Goal: Task Accomplishment & Management: Complete application form

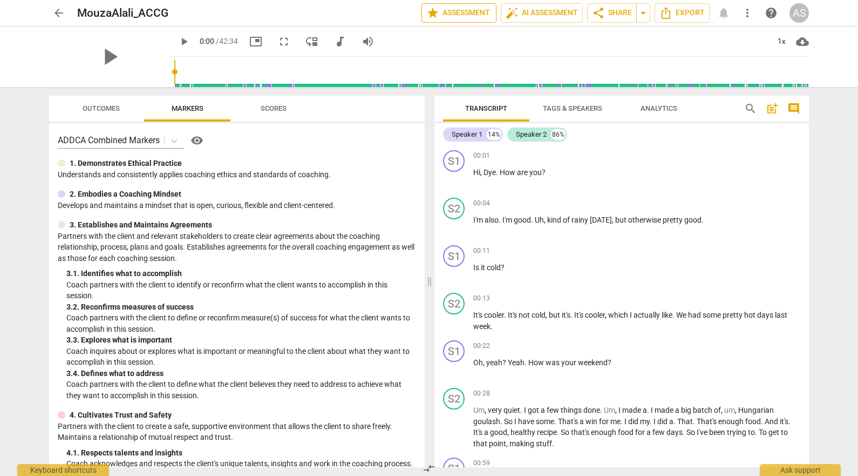
click at [437, 12] on span "star Assessment" at bounding box center [458, 12] width 65 height 13
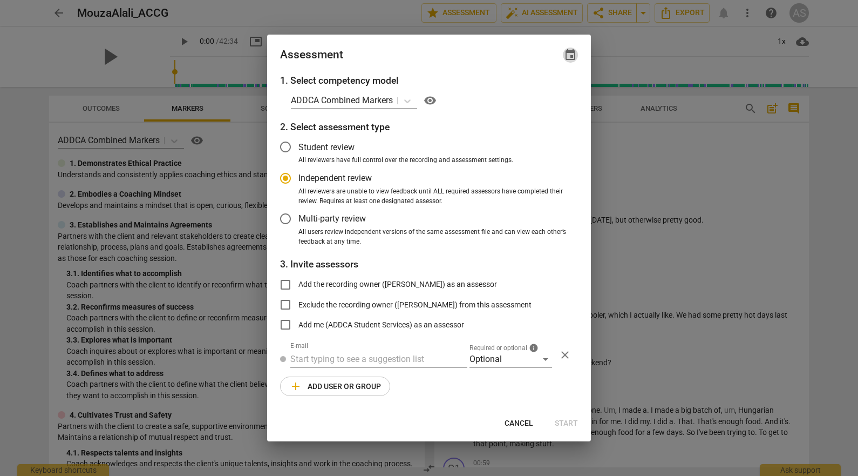
click at [572, 56] on span "event" at bounding box center [570, 55] width 13 height 13
radio input "false"
click at [541, 91] on input "date" at bounding box center [506, 92] width 76 height 16
type input "2025-11-28"
click at [397, 49] on div at bounding box center [429, 238] width 858 height 476
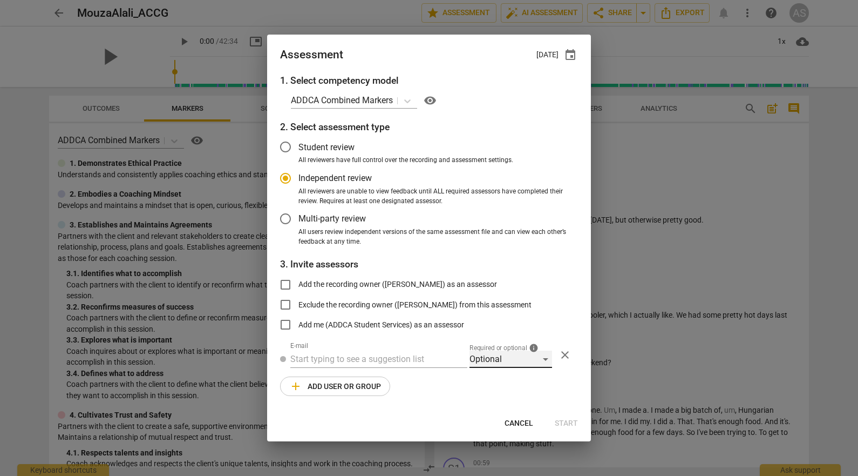
click at [516, 358] on div "Optional" at bounding box center [511, 358] width 83 height 17
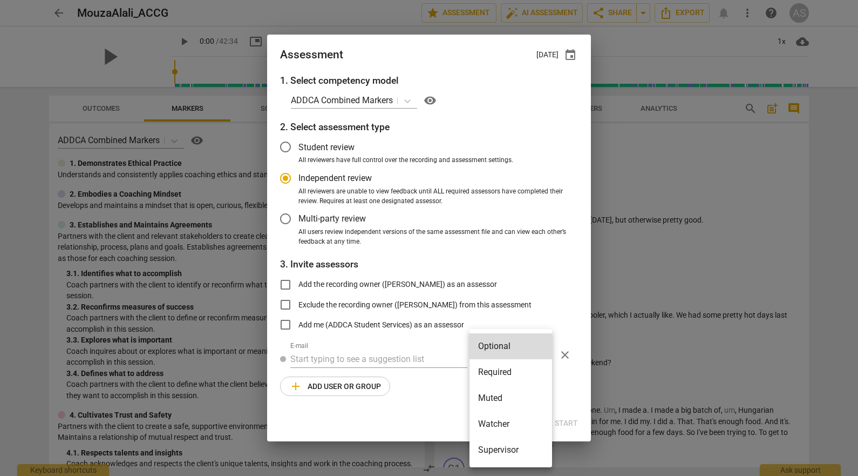
click at [508, 371] on li "Required" at bounding box center [511, 372] width 83 height 26
radio input "false"
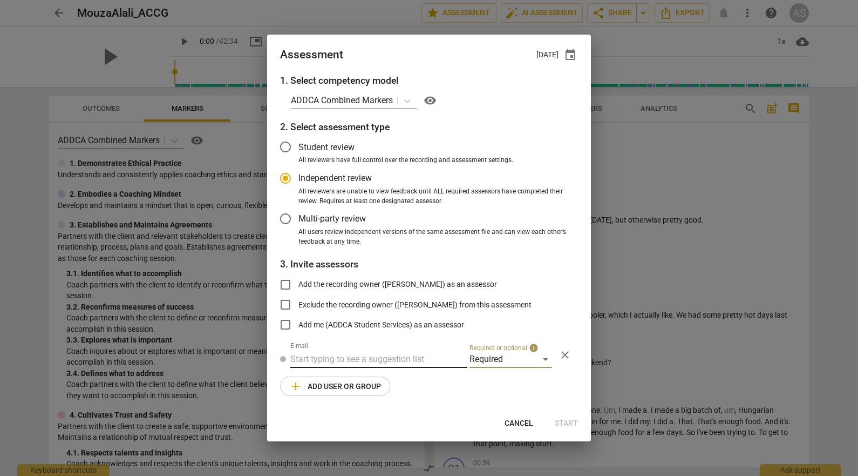
click at [392, 353] on input "text" at bounding box center [378, 358] width 177 height 17
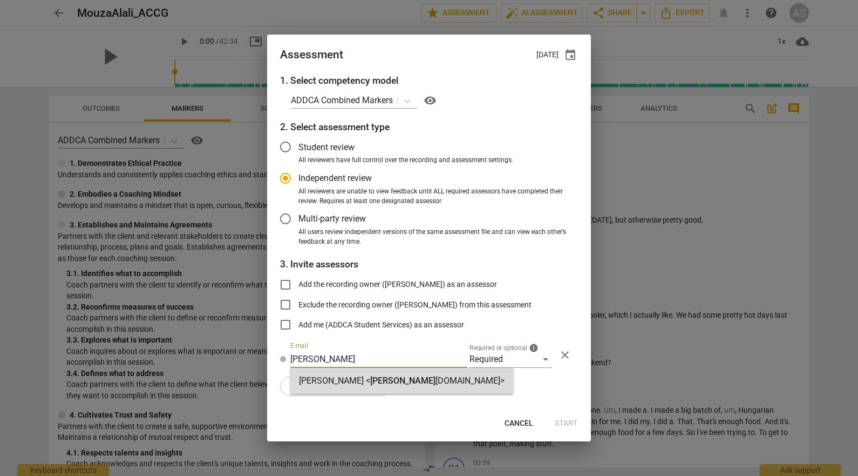
type input "barbara@add"
click at [388, 378] on span "barbara@add" at bounding box center [402, 380] width 65 height 10
radio input "false"
type input "Barbara Luther <barbara@addca.com>"
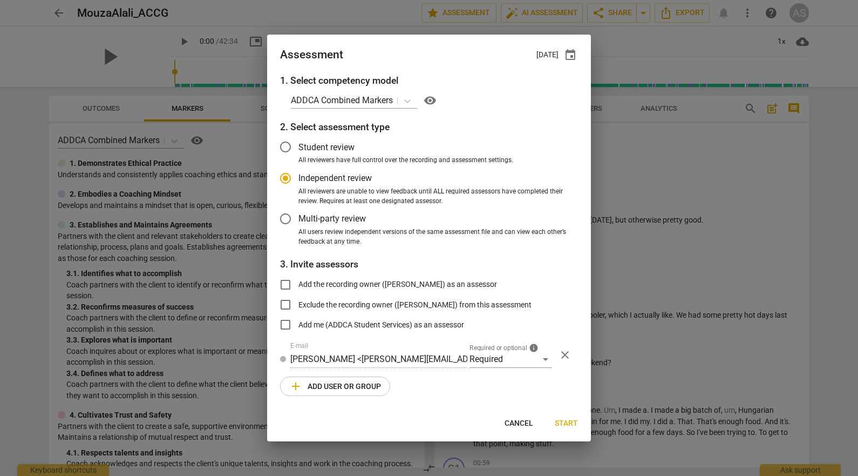
click at [320, 390] on span "add Add user or group" at bounding box center [335, 385] width 92 height 13
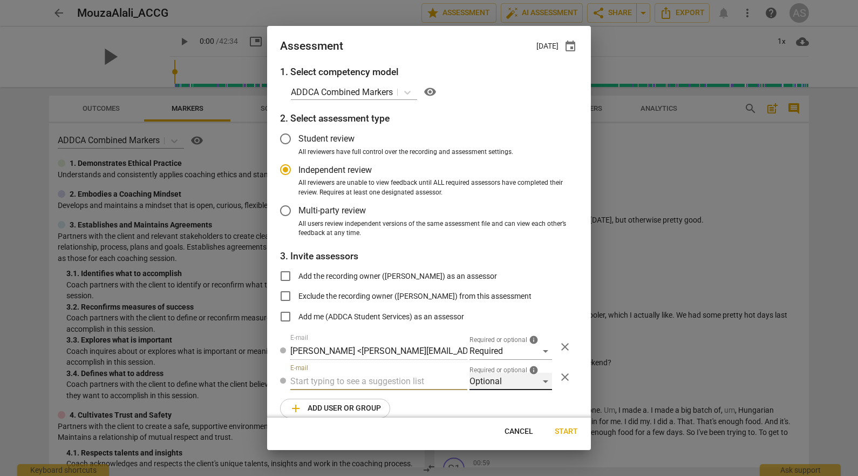
click at [470, 378] on div "Optional" at bounding box center [511, 380] width 83 height 17
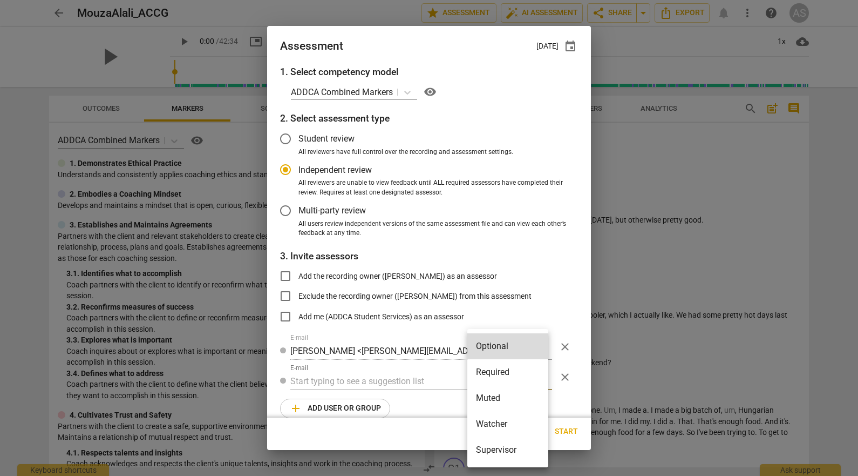
click at [482, 394] on li "Muted" at bounding box center [507, 398] width 81 height 26
radio input "false"
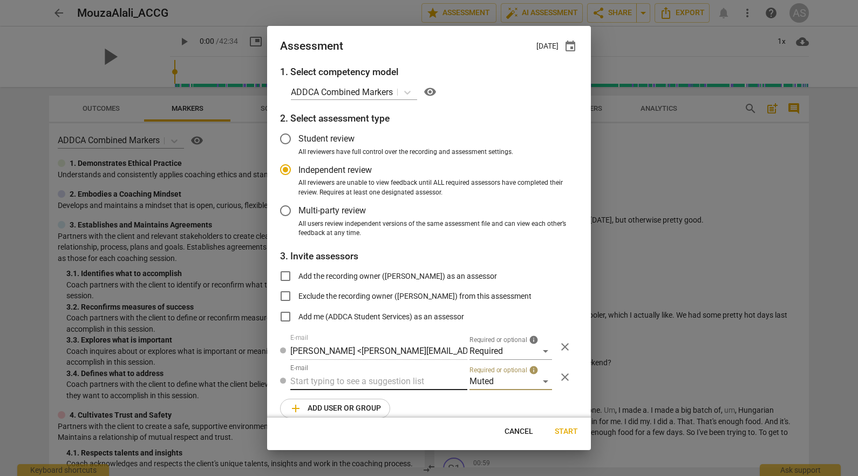
click at [388, 389] on input "text" at bounding box center [378, 380] width 177 height 17
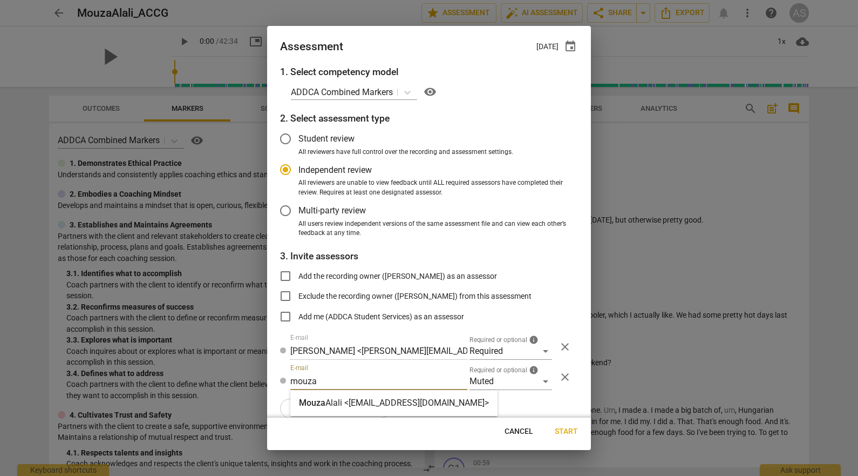
type input "mouza"
click at [383, 404] on strong "Alali <msaasaa@yahoo.com>" at bounding box center [407, 402] width 164 height 10
radio input "false"
type input "Mouza Alali <msaasaa@yahoo.com>"
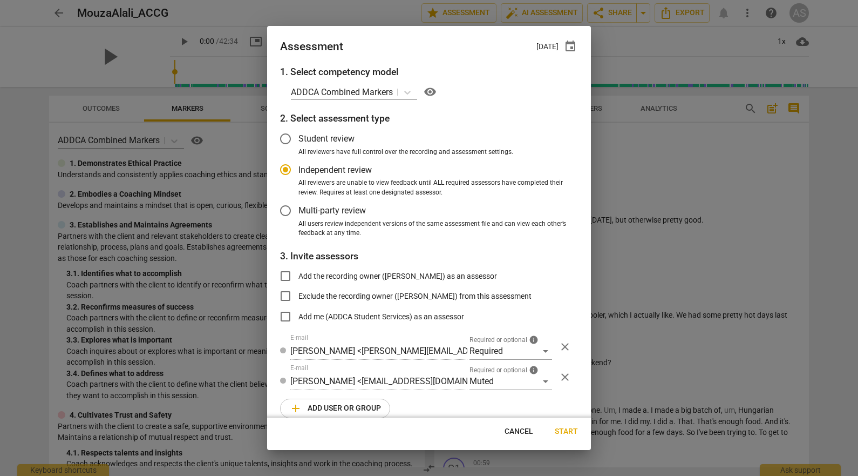
click at [336, 405] on span "add Add user or group" at bounding box center [335, 408] width 92 height 13
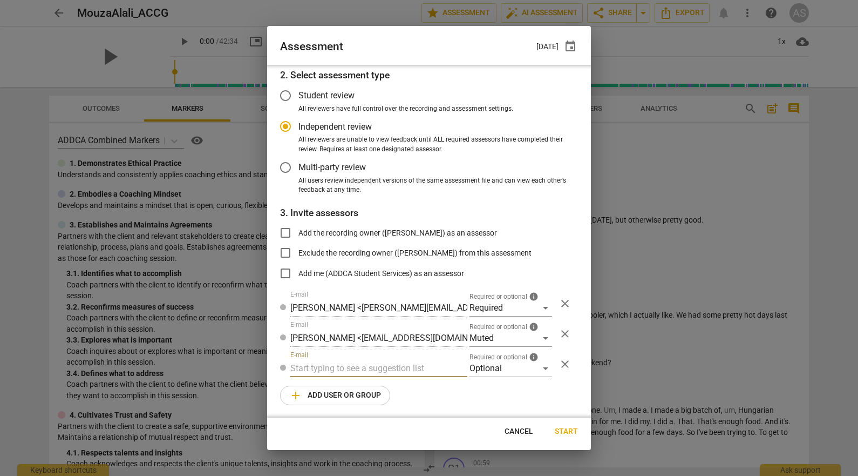
scroll to position [44, 0]
click at [505, 368] on div "Optional" at bounding box center [511, 367] width 83 height 17
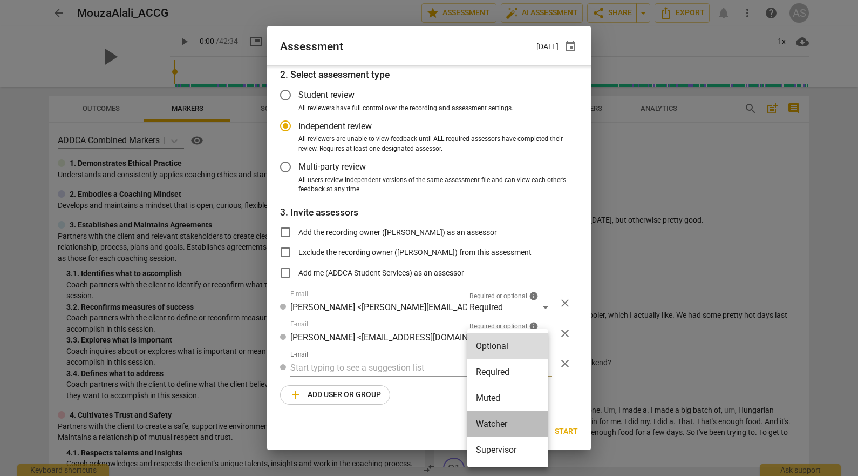
click at [500, 417] on li "Watcher" at bounding box center [507, 424] width 81 height 26
radio input "false"
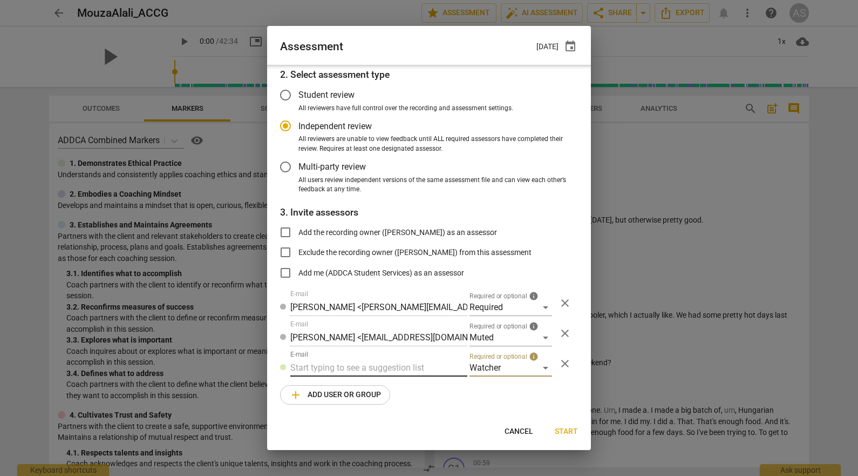
click at [397, 375] on input "text" at bounding box center [378, 367] width 177 height 17
type input "[EMAIL_ADDRESS][DOMAIN_NAME]"
click at [566, 432] on span "Start" at bounding box center [566, 431] width 23 height 11
radio input "false"
type input "Mouza Alali <msaasaa@yahoo.com>"
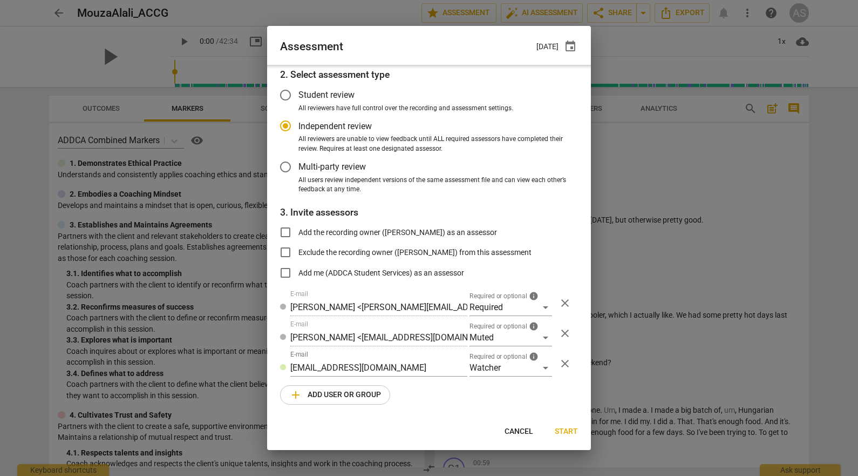
type input "Barbara Luther <barbara@addca.com>"
type input "ADDCA Student Services <student@addca.com>"
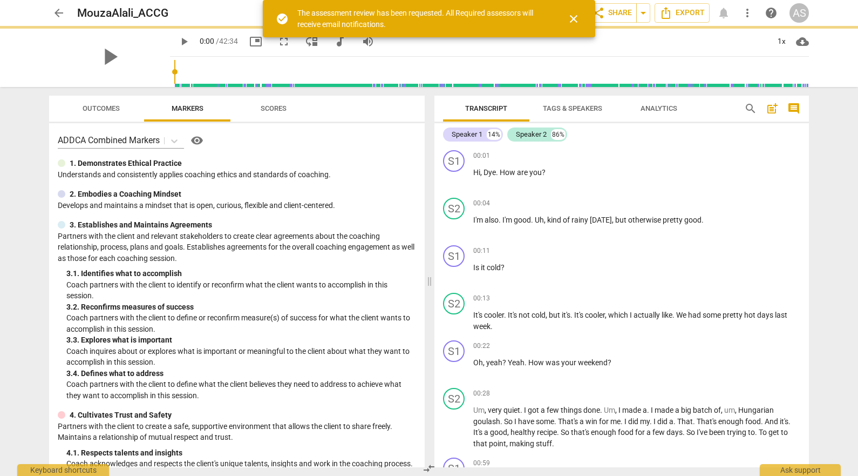
scroll to position [0, 0]
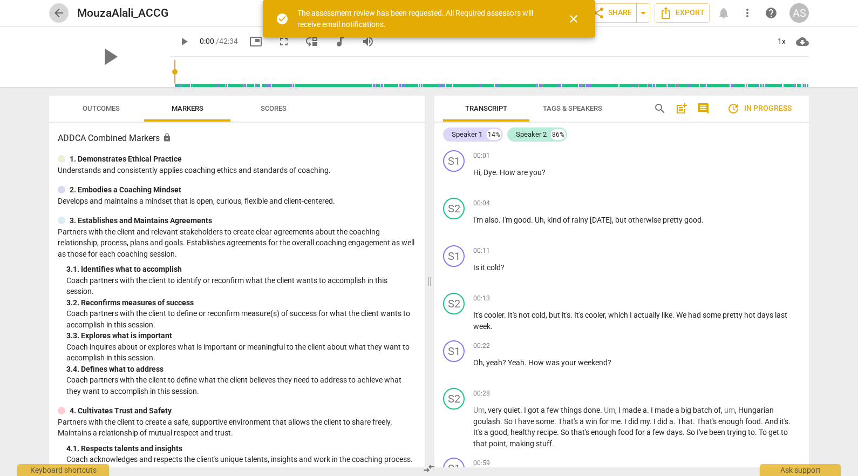
click at [59, 11] on span "arrow_back" at bounding box center [58, 12] width 13 height 13
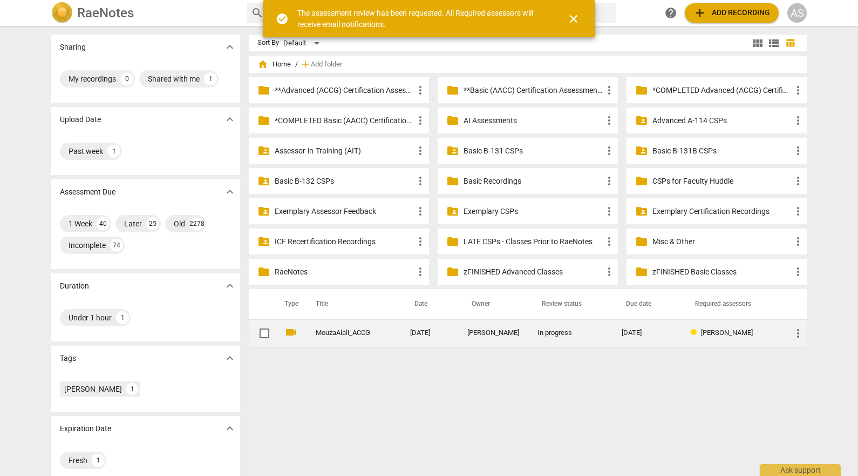
click at [795, 337] on span "more_vert" at bounding box center [798, 333] width 13 height 13
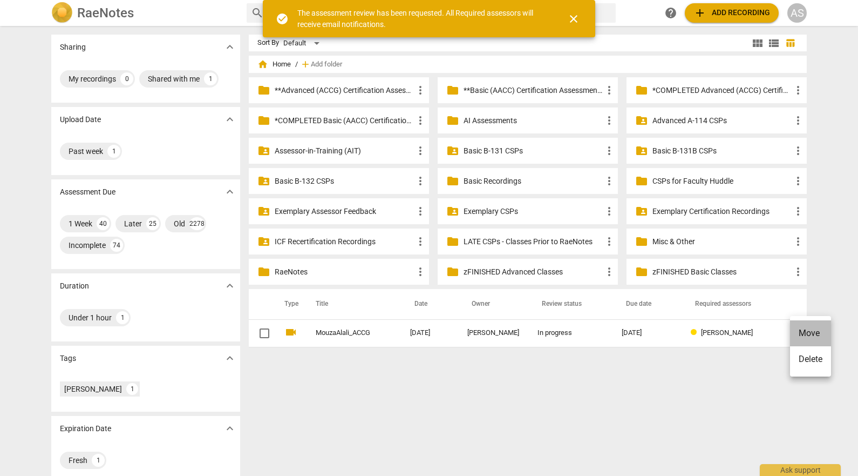
click at [818, 330] on li "Move" at bounding box center [810, 333] width 41 height 26
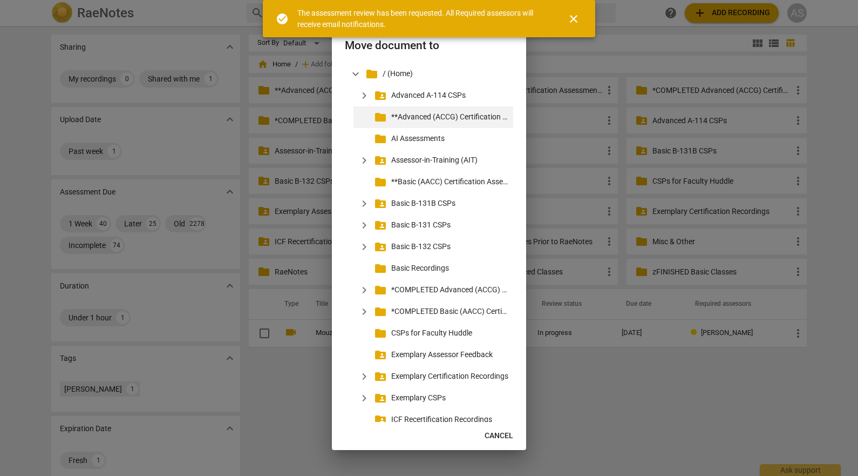
click at [428, 118] on p "**Advanced (ACCG) Certification Assessments" at bounding box center [450, 116] width 118 height 11
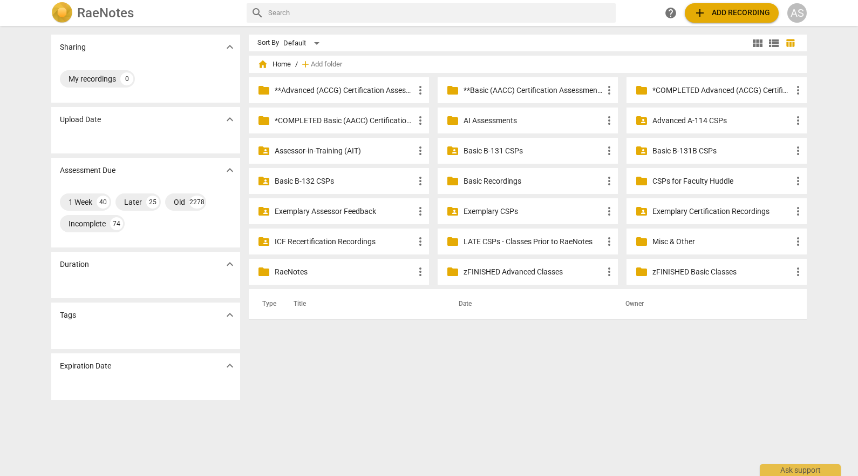
click at [326, 89] on p "**Advanced (ACCG) Certification Assessments" at bounding box center [344, 90] width 139 height 11
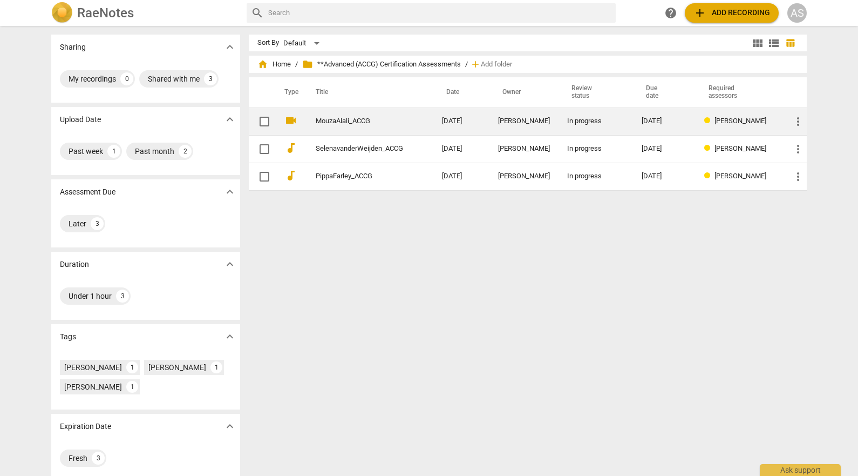
click at [386, 120] on link "MouzaAlali_ACCG" at bounding box center [359, 121] width 87 height 8
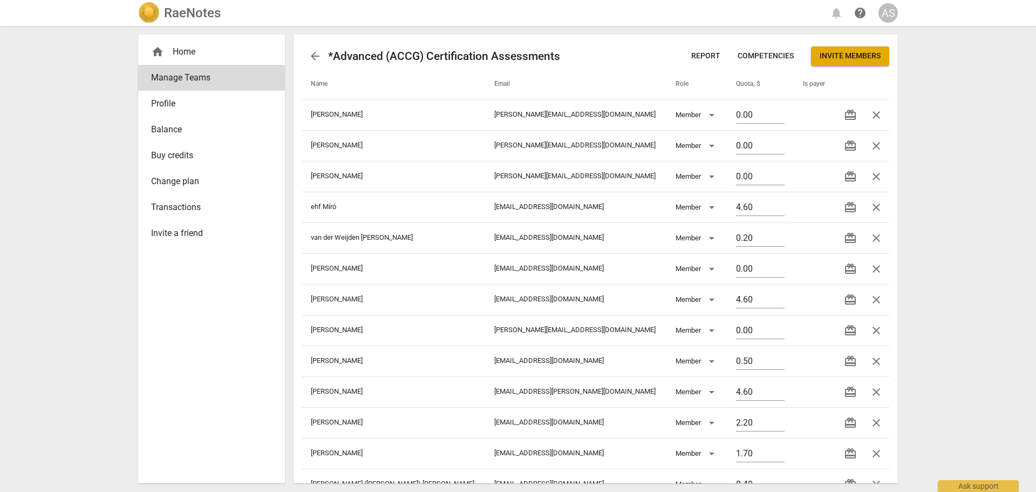
scroll to position [179, 0]
